Goal: Find specific page/section

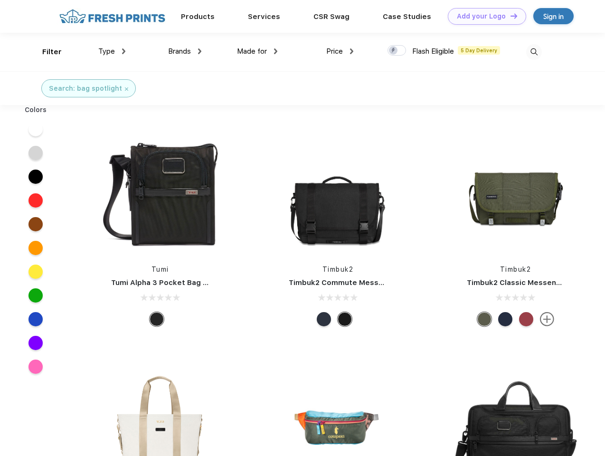
scroll to position [0, 0]
click at [483, 16] on link "Add your Logo Design Tool" at bounding box center [487, 16] width 78 height 17
click at [0, 0] on div "Design Tool" at bounding box center [0, 0] width 0 height 0
click at [510, 16] on link "Add your Logo Design Tool" at bounding box center [487, 16] width 78 height 17
click at [46, 52] on div "Filter" at bounding box center [51, 52] width 19 height 11
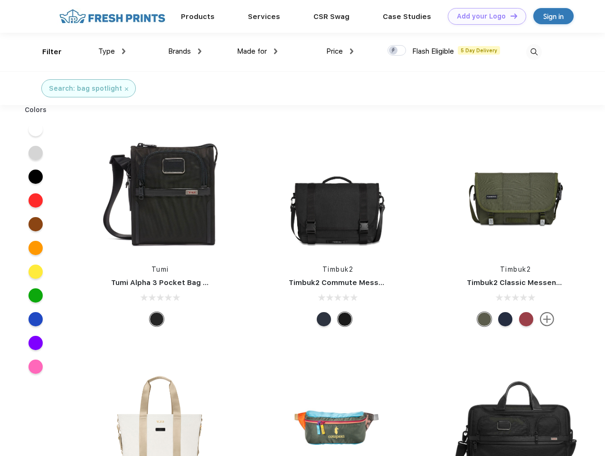
click at [112, 51] on span "Type" at bounding box center [106, 51] width 17 height 9
click at [185, 51] on span "Brands" at bounding box center [179, 51] width 23 height 9
click at [257, 51] on span "Made for" at bounding box center [252, 51] width 30 height 9
click at [340, 51] on span "Price" at bounding box center [334, 51] width 17 height 9
click at [397, 51] on div at bounding box center [397, 50] width 19 height 10
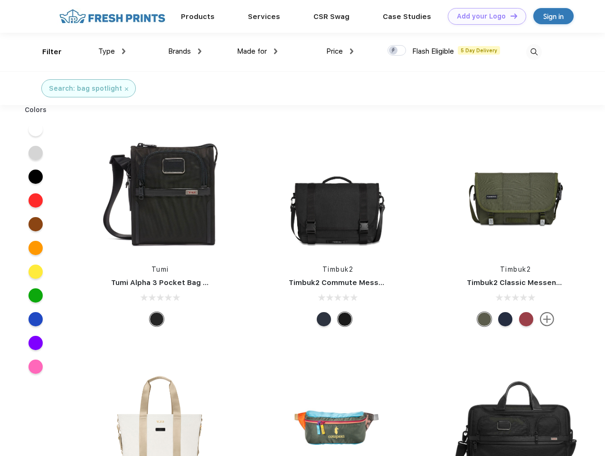
click at [394, 51] on input "checkbox" at bounding box center [391, 48] width 6 height 6
click at [534, 52] on img at bounding box center [534, 52] width 16 height 16
